Goal: Task Accomplishment & Management: Use online tool/utility

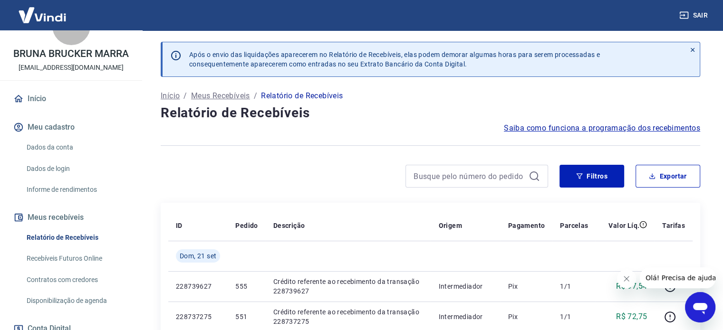
scroll to position [48, 0]
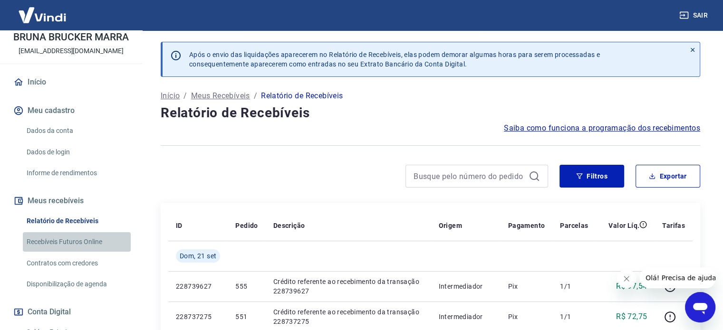
click at [79, 244] on link "Recebíveis Futuros Online" at bounding box center [77, 241] width 108 height 19
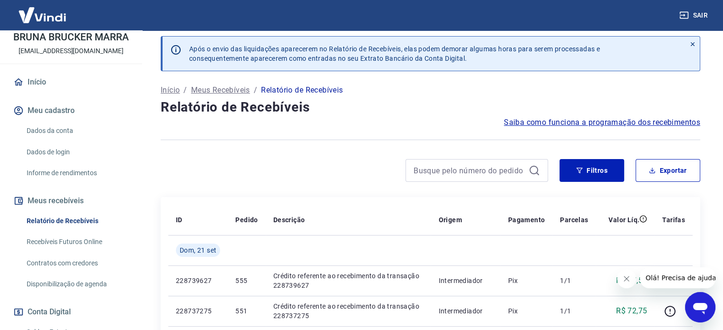
scroll to position [0, 0]
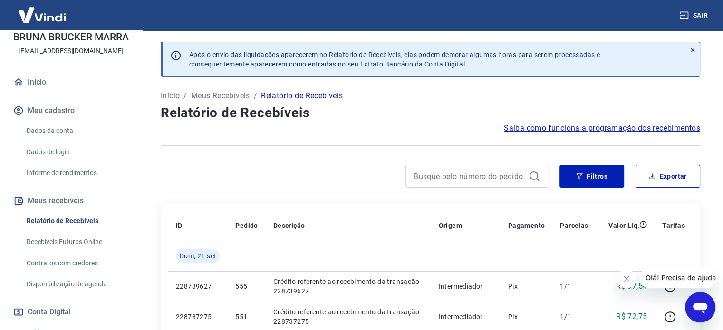
click at [642, 189] on div "Filtros Exportar" at bounding box center [431, 180] width 540 height 30
